Goal: Transaction & Acquisition: Purchase product/service

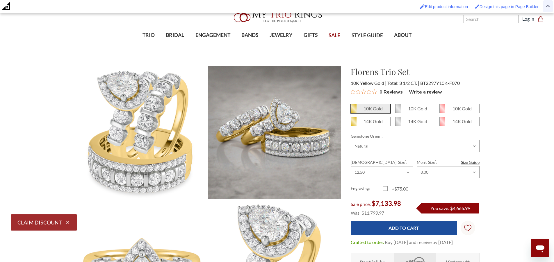
click at [548, 8] on img at bounding box center [548, 6] width 4 height 3
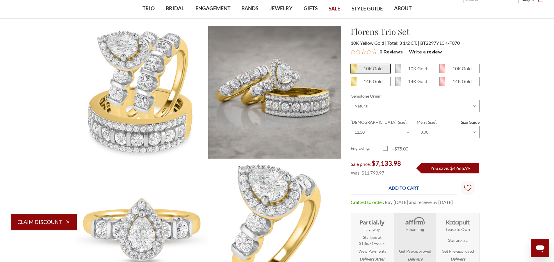
click at [412, 188] on input "Add to Cart" at bounding box center [404, 188] width 106 height 14
type input "Add to Cart"
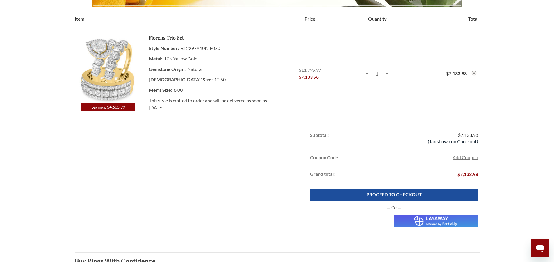
scroll to position [105, 0]
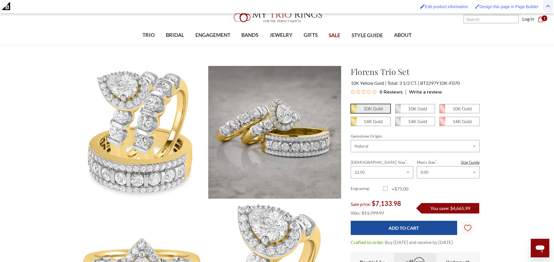
click at [544, 8] on span at bounding box center [548, 6] width 10 height 12
